Goal: Transaction & Acquisition: Obtain resource

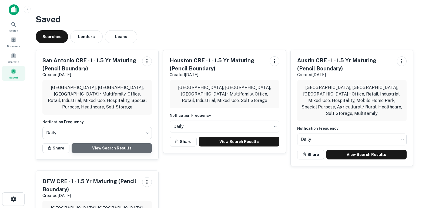
click at [120, 143] on link "View Search Results" at bounding box center [112, 148] width 80 height 10
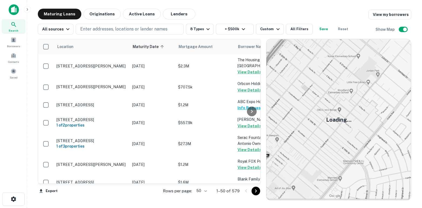
click at [205, 189] on body "Search Borrowers Contacts Saved Maturing Loans Originations Active Loans Lender…" at bounding box center [211, 104] width 422 height 208
click at [205, 196] on li "100" at bounding box center [202, 197] width 16 height 10
type input "***"
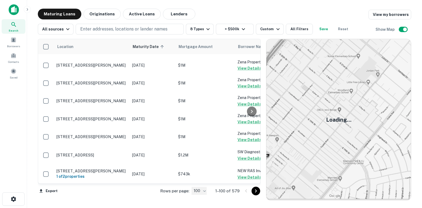
scroll to position [1932, 0]
click at [248, 46] on div at bounding box center [251, 111] width 11 height 145
click at [256, 192] on icon "Go to next page" at bounding box center [256, 191] width 6 height 6
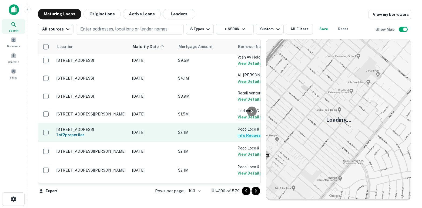
scroll to position [1861, 0]
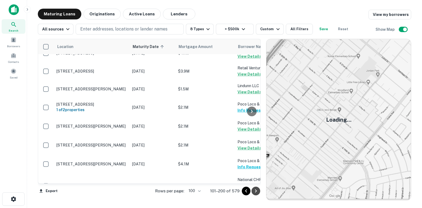
click at [256, 191] on icon "Go to next page" at bounding box center [256, 191] width 2 height 3
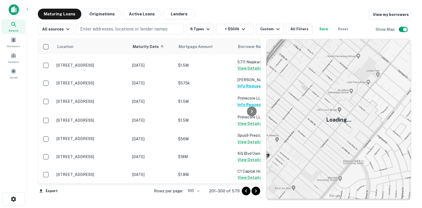
scroll to position [1991, 0]
click at [255, 191] on icon "Go to next page" at bounding box center [256, 191] width 6 height 6
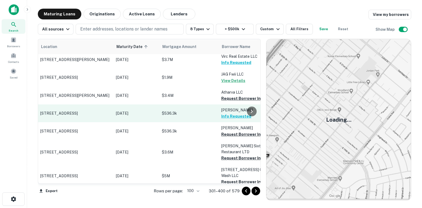
scroll to position [363, 18]
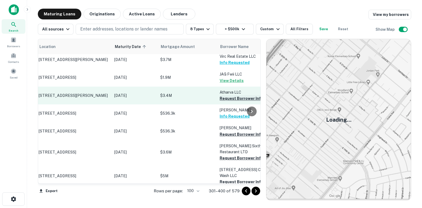
click at [223, 102] on button "Request Borrower Info" at bounding box center [242, 98] width 44 height 6
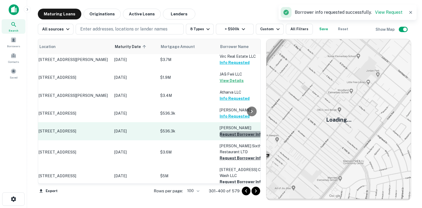
click at [230, 138] on button "Request Borrower Info" at bounding box center [242, 134] width 44 height 6
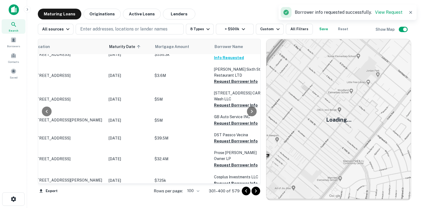
scroll to position [441, 23]
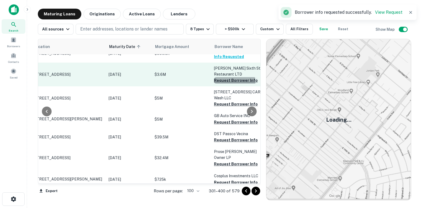
click at [225, 84] on button "Request Borrower Info" at bounding box center [236, 80] width 44 height 6
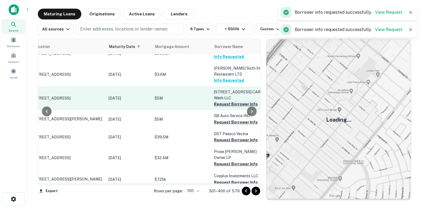
click at [224, 107] on button "Request Borrower Info" at bounding box center [236, 104] width 44 height 6
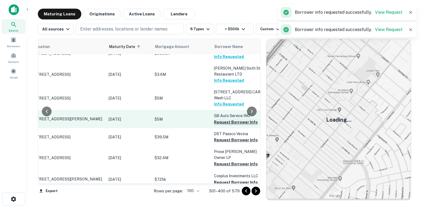
click at [225, 126] on button "Request Borrower Info" at bounding box center [236, 122] width 44 height 6
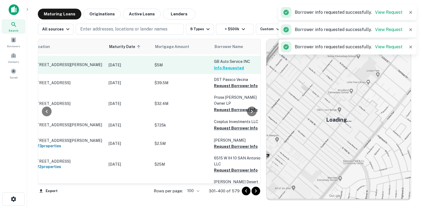
scroll to position [499, 23]
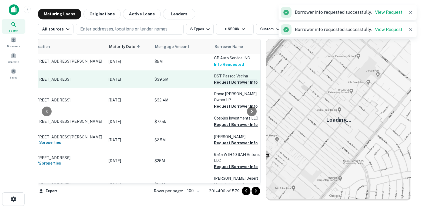
click at [225, 86] on button "Request Borrower Info" at bounding box center [236, 82] width 44 height 6
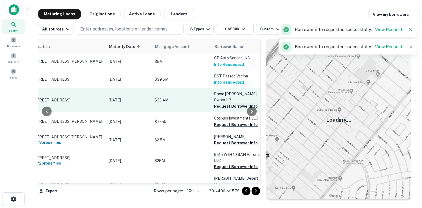
click at [226, 110] on button "Request Borrower Info" at bounding box center [236, 106] width 44 height 6
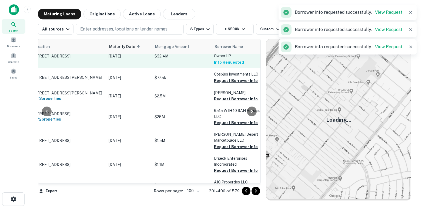
scroll to position [544, 23]
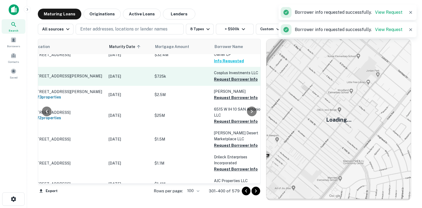
click at [223, 83] on button "Request Borrower Info" at bounding box center [236, 79] width 44 height 6
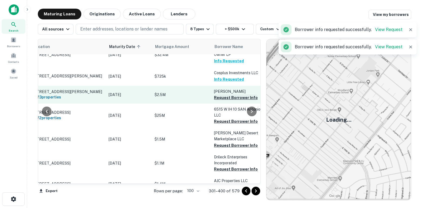
click at [227, 101] on button "Request Borrower Info" at bounding box center [236, 98] width 44 height 6
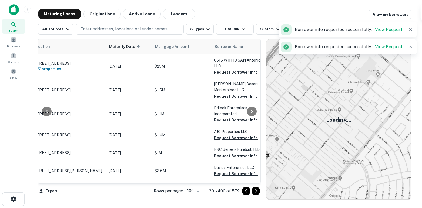
scroll to position [593, 23]
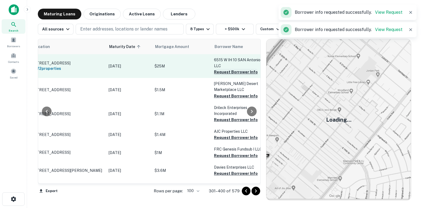
click at [224, 75] on button "Request Borrower Info" at bounding box center [236, 72] width 44 height 6
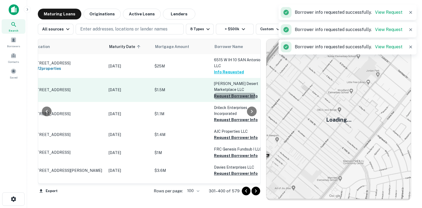
click at [228, 99] on button "Request Borrower Info" at bounding box center [236, 96] width 44 height 6
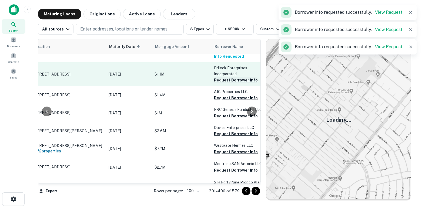
click at [226, 83] on button "Request Borrower Info" at bounding box center [236, 80] width 44 height 6
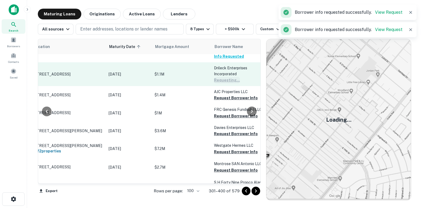
scroll to position [681, 23]
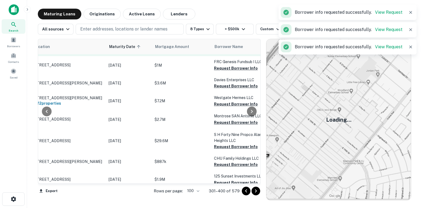
click at [223, 53] on button "Request Borrower Info" at bounding box center [236, 50] width 44 height 6
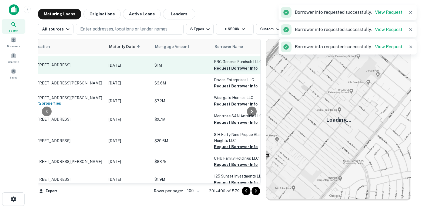
click at [226, 72] on button "Request Borrower Info" at bounding box center [236, 68] width 44 height 6
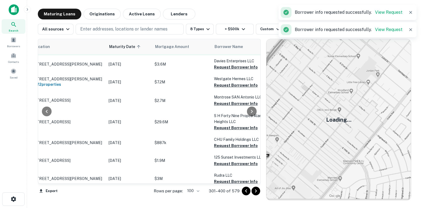
scroll to position [706, 23]
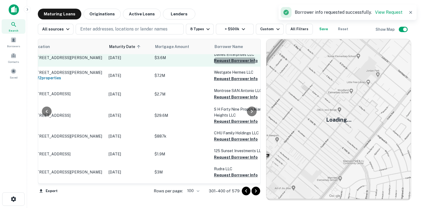
click at [225, 64] on button "Request Borrower Info" at bounding box center [236, 61] width 44 height 6
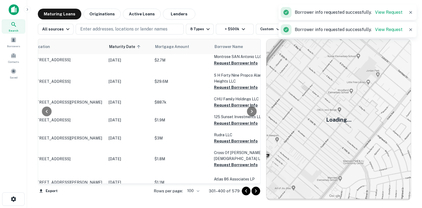
scroll to position [748, 23]
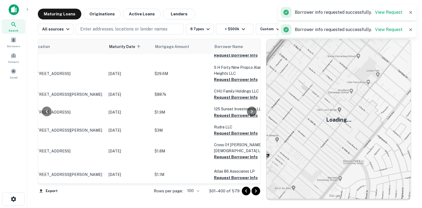
click at [221, 40] on button "Request Borrower Info" at bounding box center [236, 37] width 44 height 6
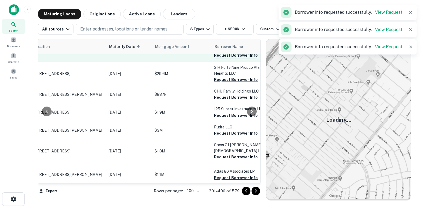
click at [225, 59] on button "Request Borrower Info" at bounding box center [236, 55] width 44 height 6
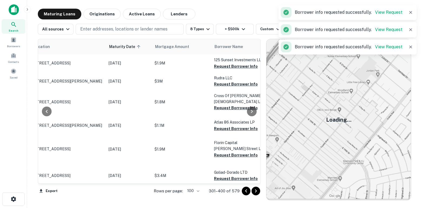
scroll to position [798, 23]
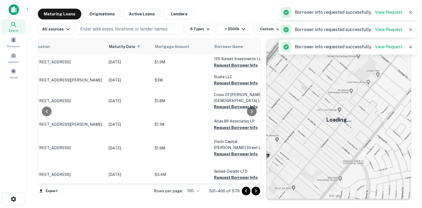
click at [221, 33] on button "Request Borrower Info" at bounding box center [236, 29] width 44 height 6
click at [225, 51] on button "Request Borrower Info" at bounding box center [236, 47] width 44 height 6
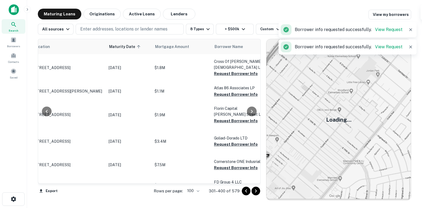
scroll to position [844, 23]
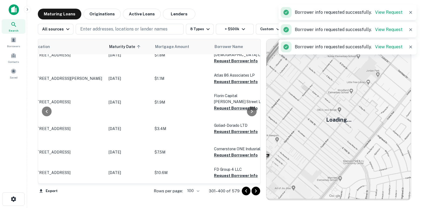
click at [224, 23] on button "Request Borrower Info" at bounding box center [236, 19] width 44 height 6
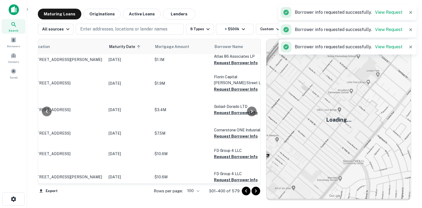
scroll to position [870, 23]
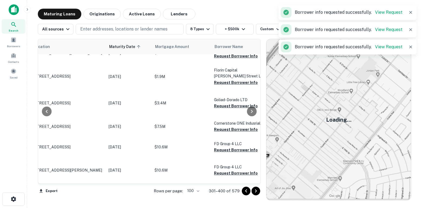
click at [223, 15] on button "Request Borrower Info" at bounding box center [236, 11] width 44 height 6
click at [222, 39] on button "Request Borrower Info" at bounding box center [236, 35] width 44 height 6
